Goal: Communication & Community: Answer question/provide support

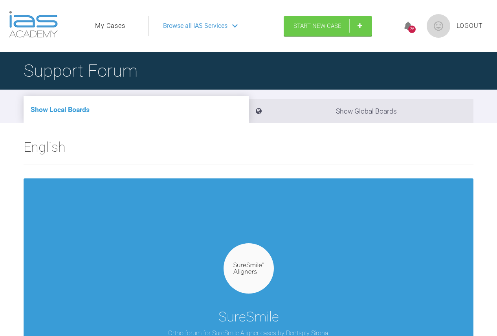
click at [242, 283] on div at bounding box center [248, 268] width 50 height 50
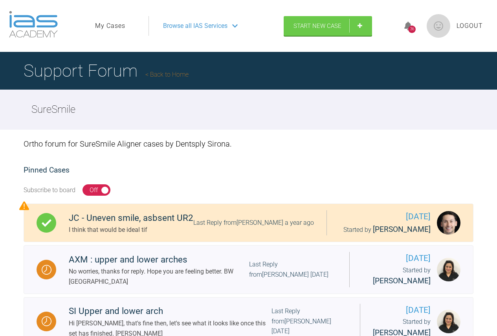
click at [114, 26] on link "My Cases" at bounding box center [110, 26] width 30 height 10
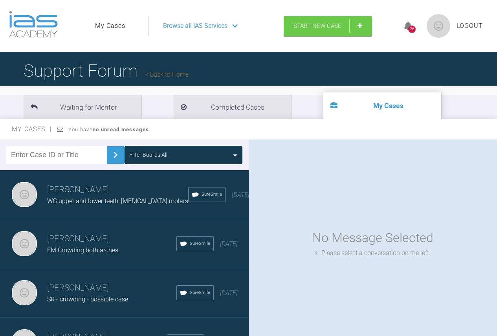
click at [92, 196] on h3 "[PERSON_NAME]" at bounding box center [117, 189] width 141 height 13
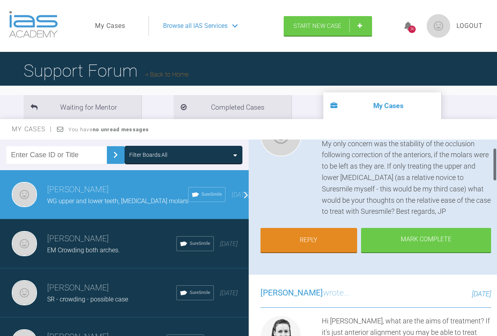
scroll to position [118, 0]
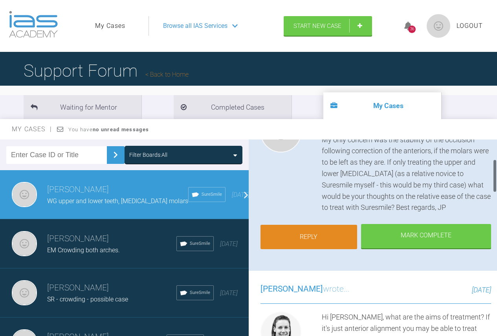
click at [338, 236] on link "Reply" at bounding box center [308, 237] width 97 height 24
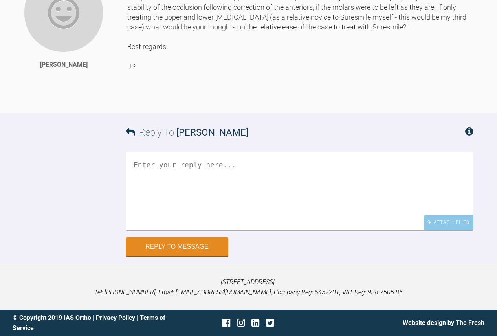
scroll to position [1083, 0]
click at [217, 162] on textarea at bounding box center [300, 191] width 348 height 79
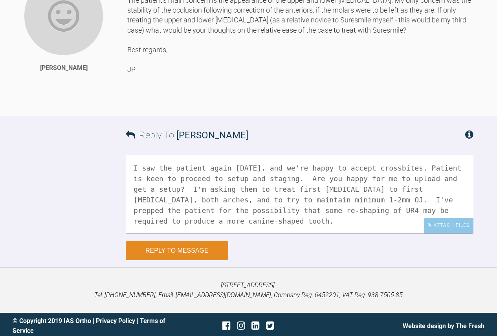
scroll to position [965, 0]
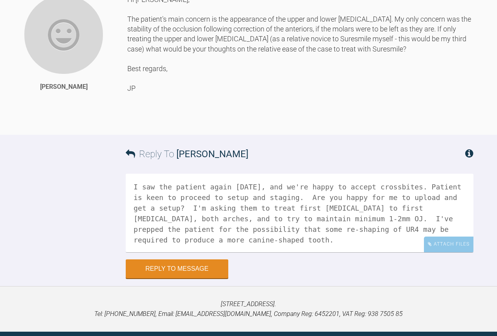
click at [459, 252] on textarea "I saw the patient again [DATE], and we're happy to accept crossbites. Patient i…" at bounding box center [300, 213] width 348 height 79
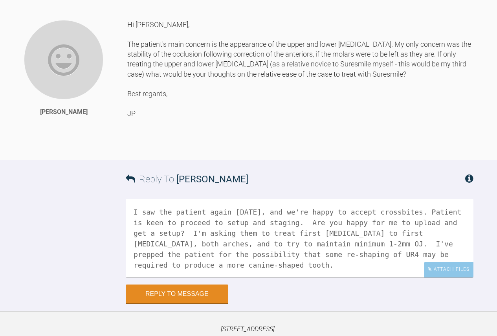
scroll to position [1016, 0]
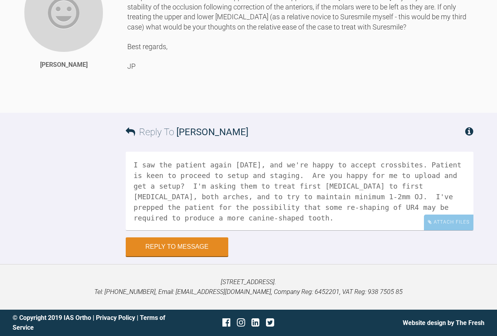
click at [133, 230] on textarea "I saw the patient again [DATE], and we're happy to accept crossbites. Patient i…" at bounding box center [300, 191] width 348 height 79
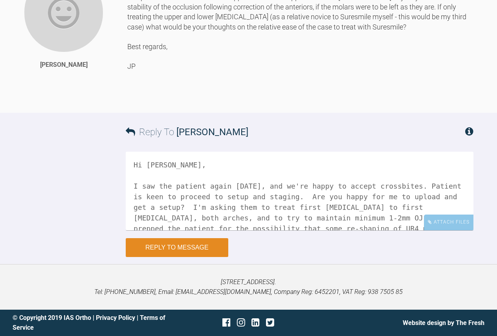
type textarea "Hi [PERSON_NAME], I saw the patient again [DATE], and we're happy to accept cro…"
click at [205, 257] on button "Reply to Message" at bounding box center [177, 247] width 103 height 19
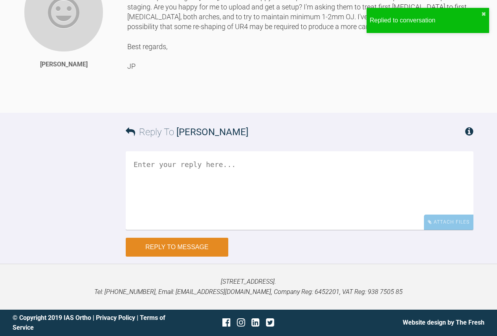
scroll to position [1292, 0]
